Goal: Task Accomplishment & Management: Use online tool/utility

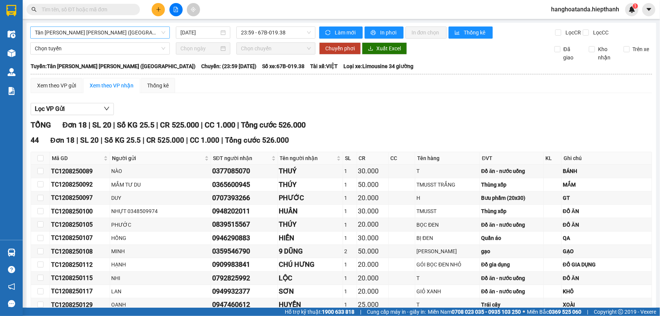
click at [101, 30] on span "Tân [PERSON_NAME] [PERSON_NAME] ([GEOGRAPHIC_DATA])" at bounding box center [100, 32] width 130 height 11
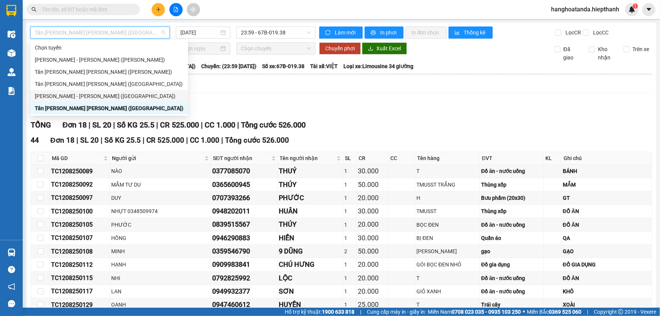
click at [95, 88] on div "Tân [PERSON_NAME] [PERSON_NAME] ([GEOGRAPHIC_DATA])" at bounding box center [109, 84] width 149 height 8
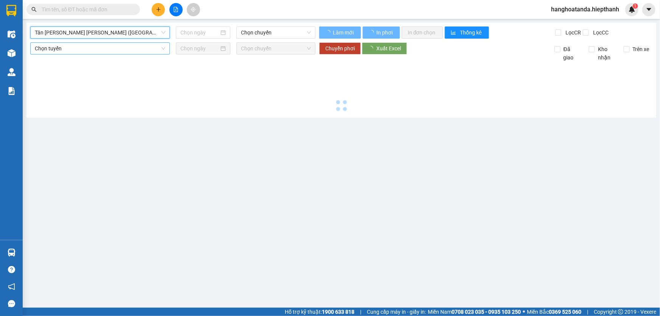
type input "[DATE]"
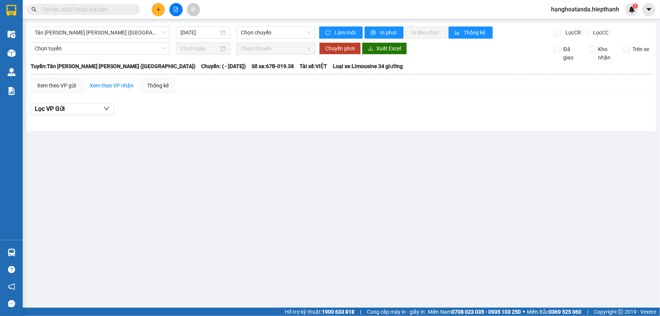
click at [111, 11] on input "text" at bounding box center [86, 9] width 89 height 8
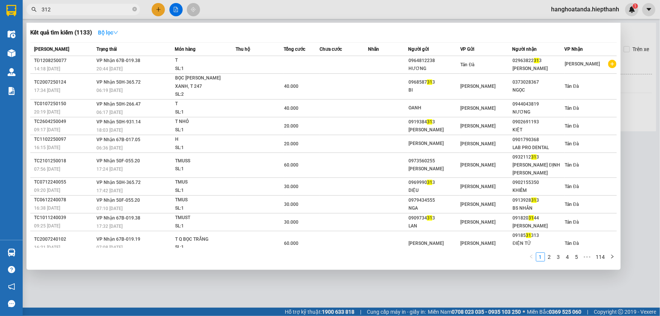
type input "3123"
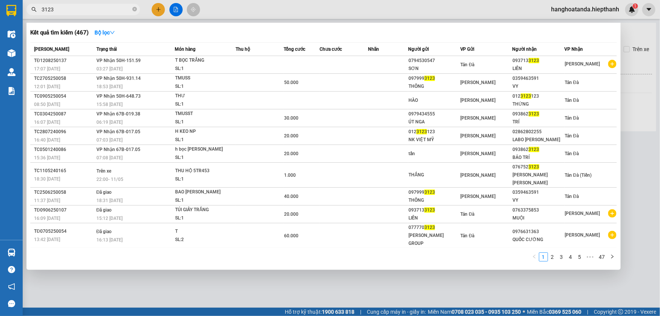
click at [93, 12] on input "3123" at bounding box center [86, 9] width 89 height 8
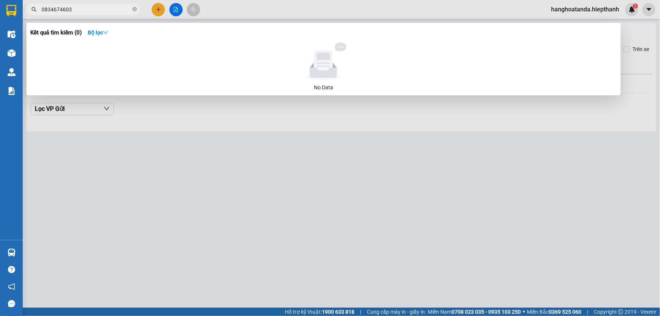
type input "0834674603"
click at [99, 11] on input "0834674603" at bounding box center [86, 9] width 89 height 8
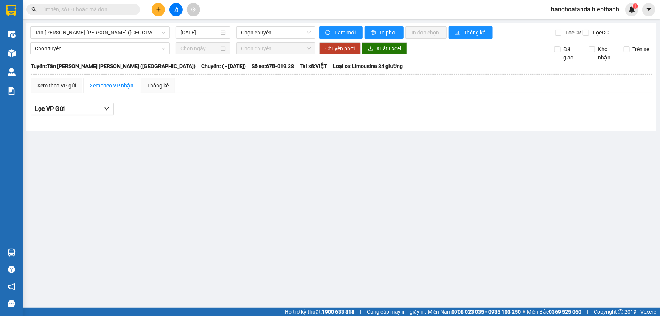
click at [99, 11] on input "text" at bounding box center [86, 9] width 89 height 8
